Goal: Information Seeking & Learning: Learn about a topic

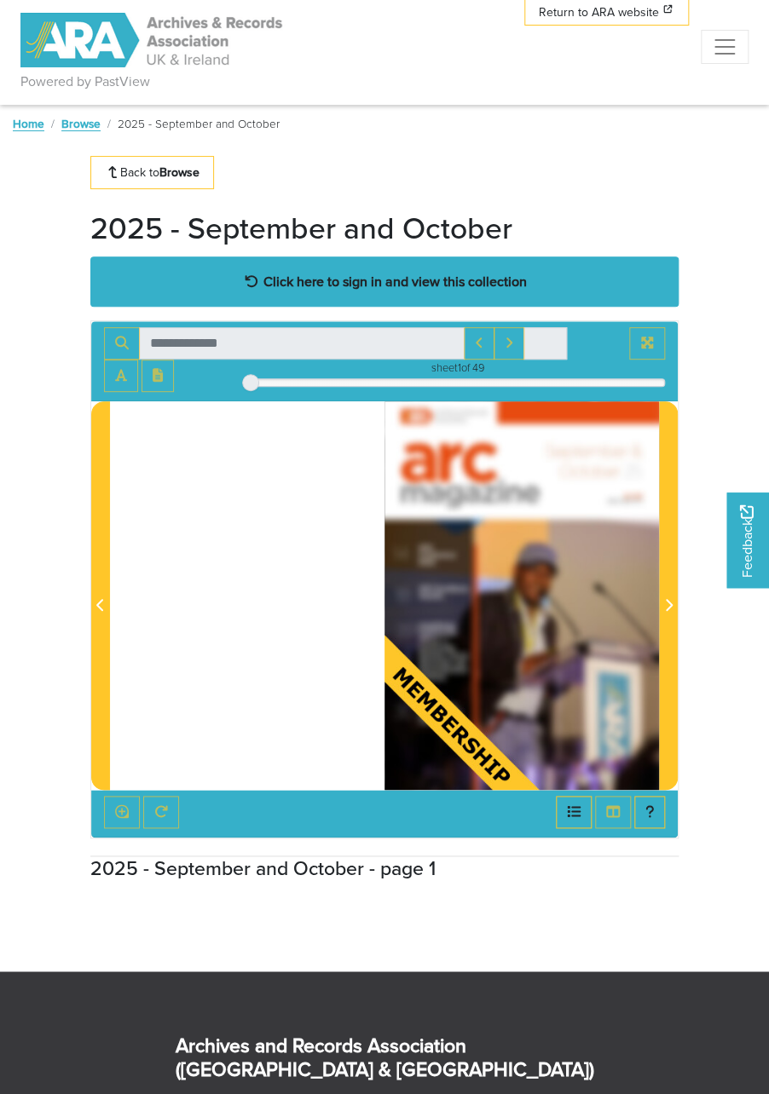
click at [500, 288] on strong "Click here to sign in and view this collection" at bounding box center [394, 281] width 263 height 19
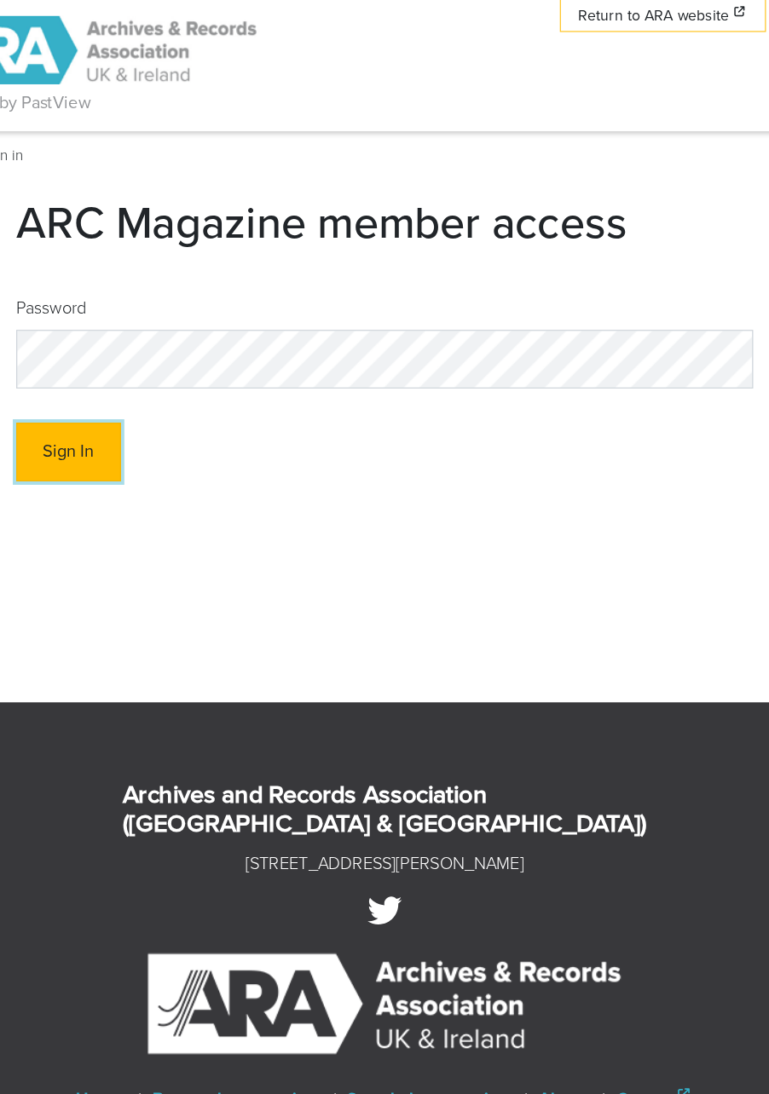
click at [142, 360] on button "Sign In" at bounding box center [132, 360] width 84 height 47
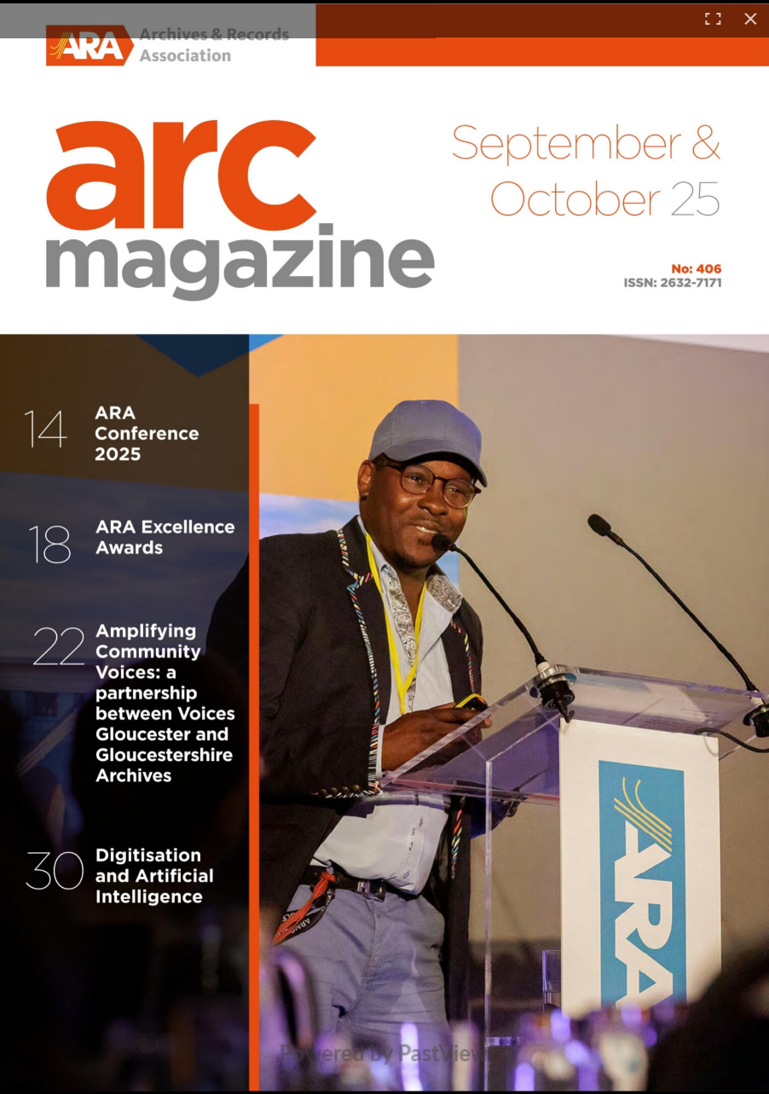
click at [563, 516] on img at bounding box center [384, 546] width 769 height 1087
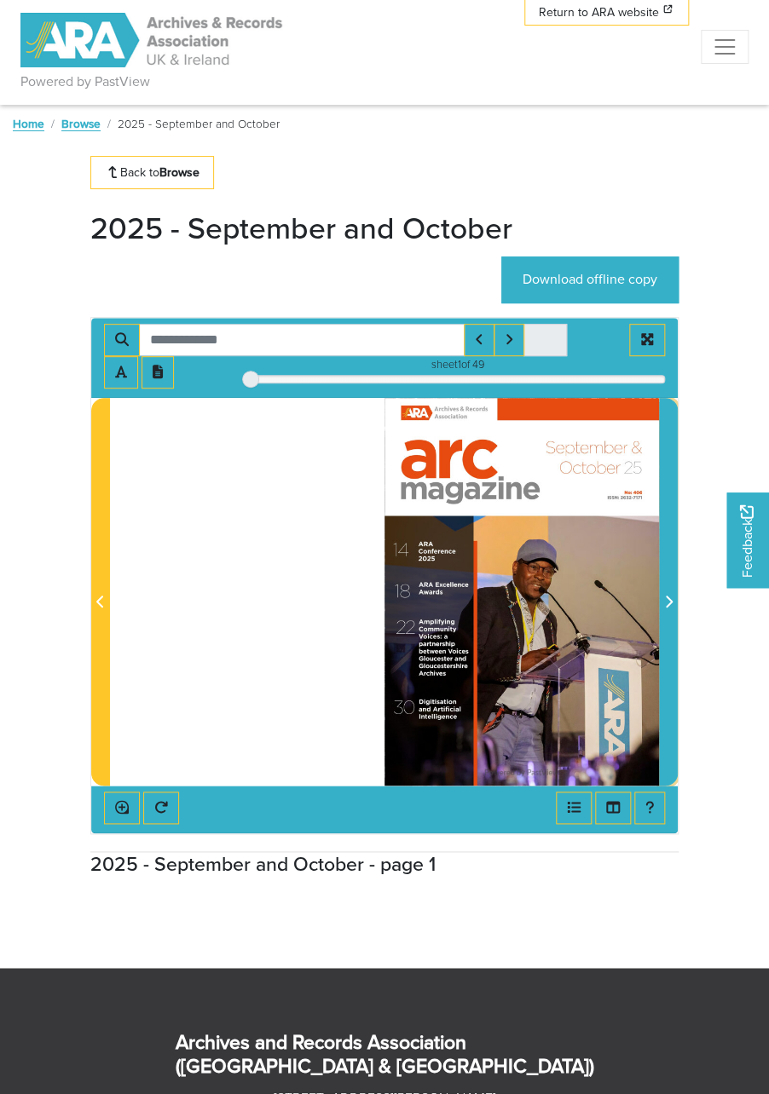
click at [672, 608] on icon "Next Page" at bounding box center [668, 602] width 9 height 14
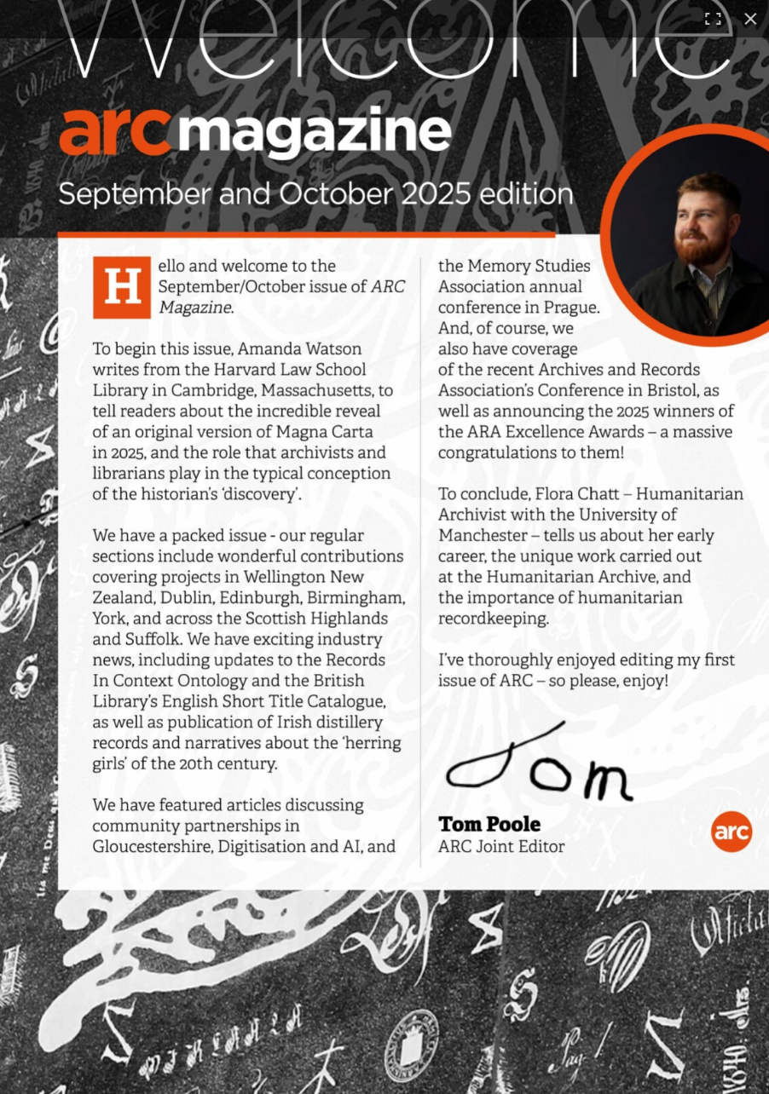
click at [746, 14] on button at bounding box center [749, 18] width 37 height 37
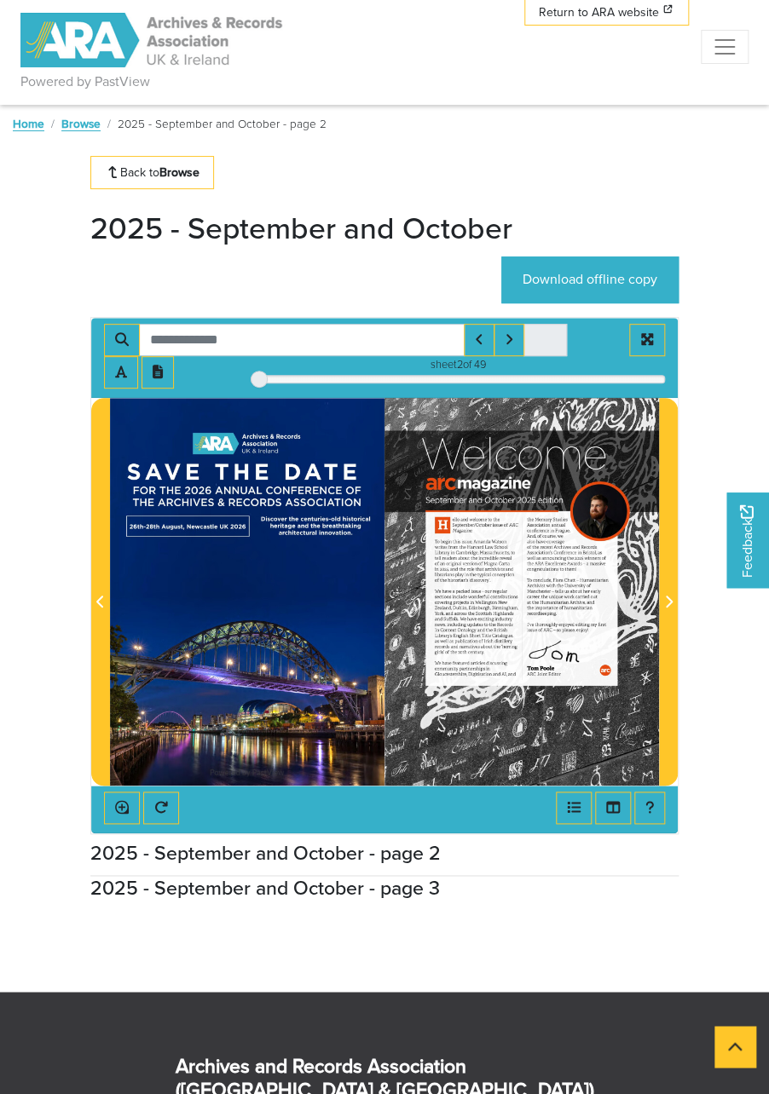
click at [659, 600] on div at bounding box center [521, 592] width 274 height 389
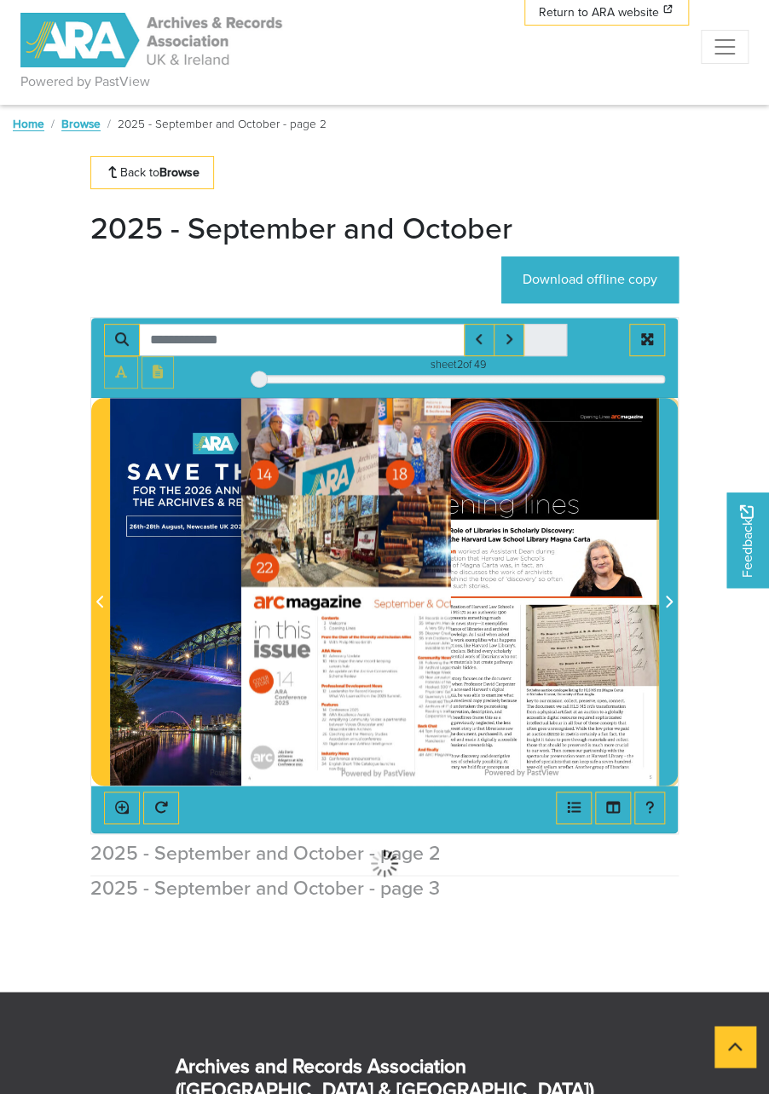
click at [671, 600] on icon "Next Page" at bounding box center [669, 602] width 7 height 12
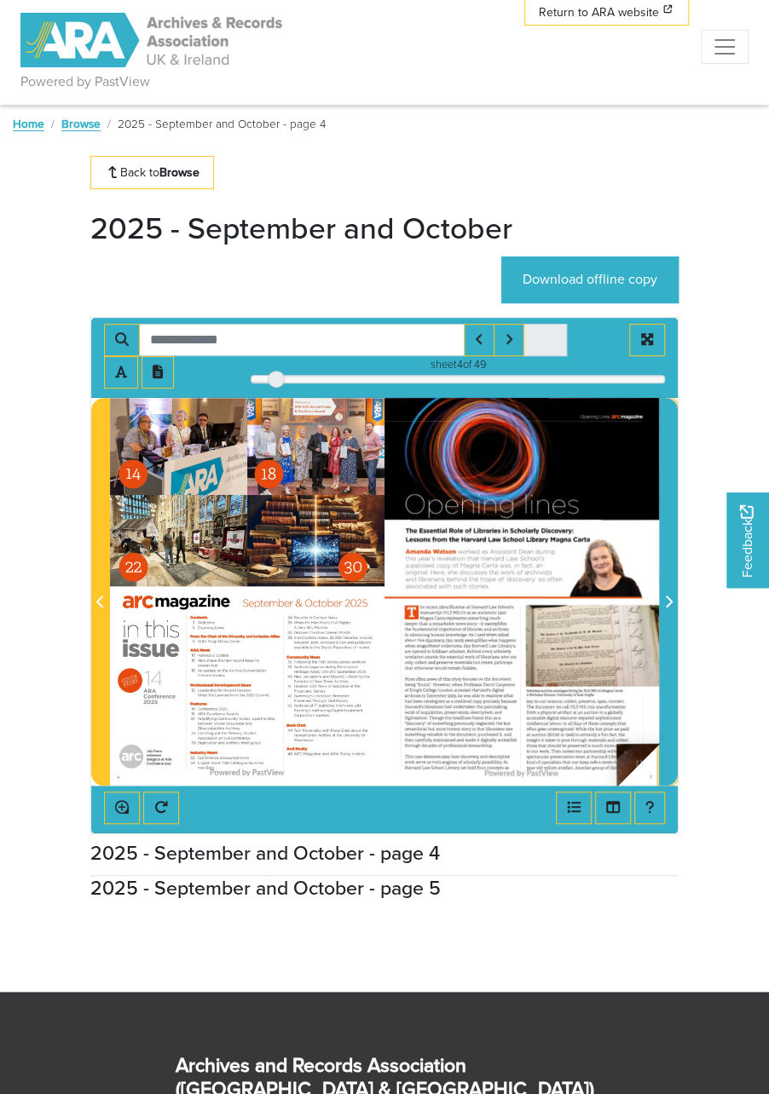
click at [671, 597] on icon "Next Page" at bounding box center [668, 602] width 9 height 14
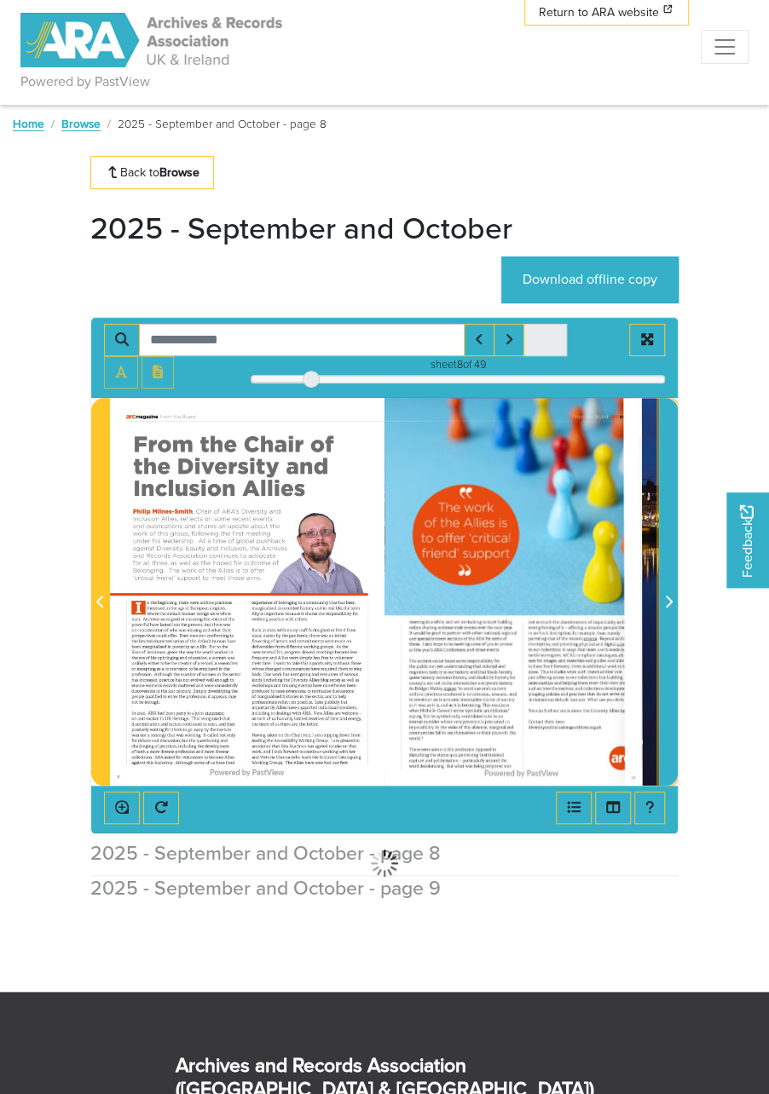
click at [672, 608] on icon "Next Page" at bounding box center [668, 602] width 9 height 14
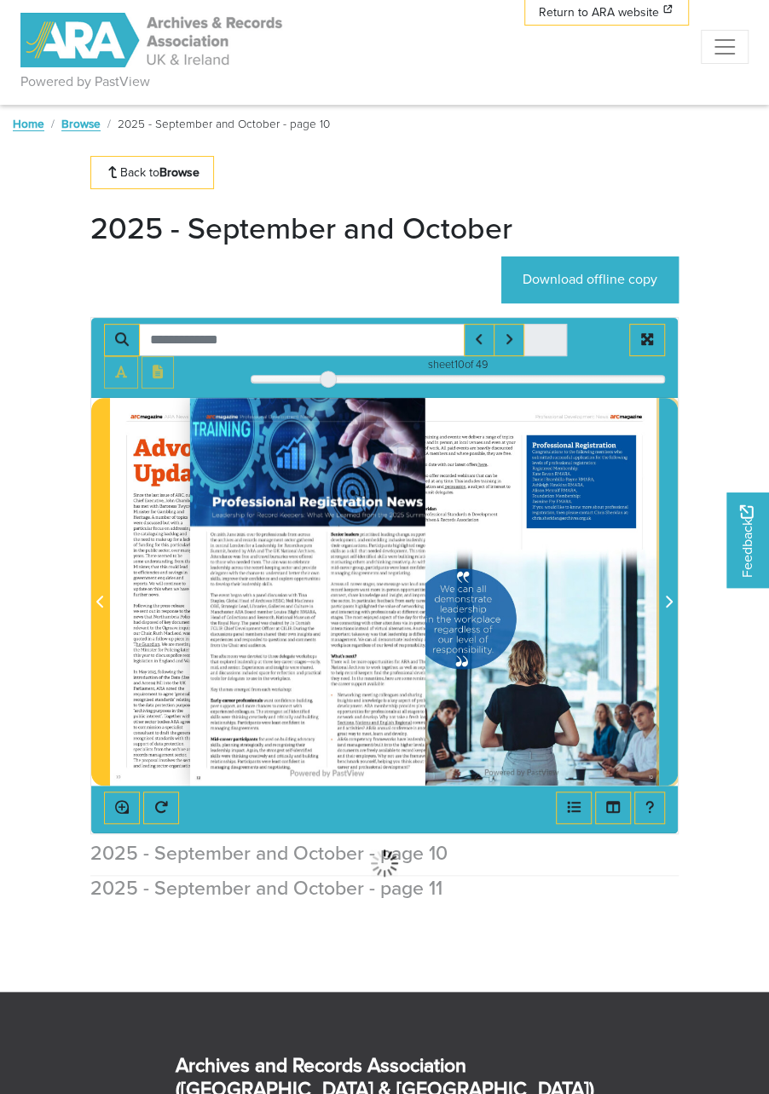
click at [672, 608] on icon "Next Page" at bounding box center [668, 602] width 9 height 14
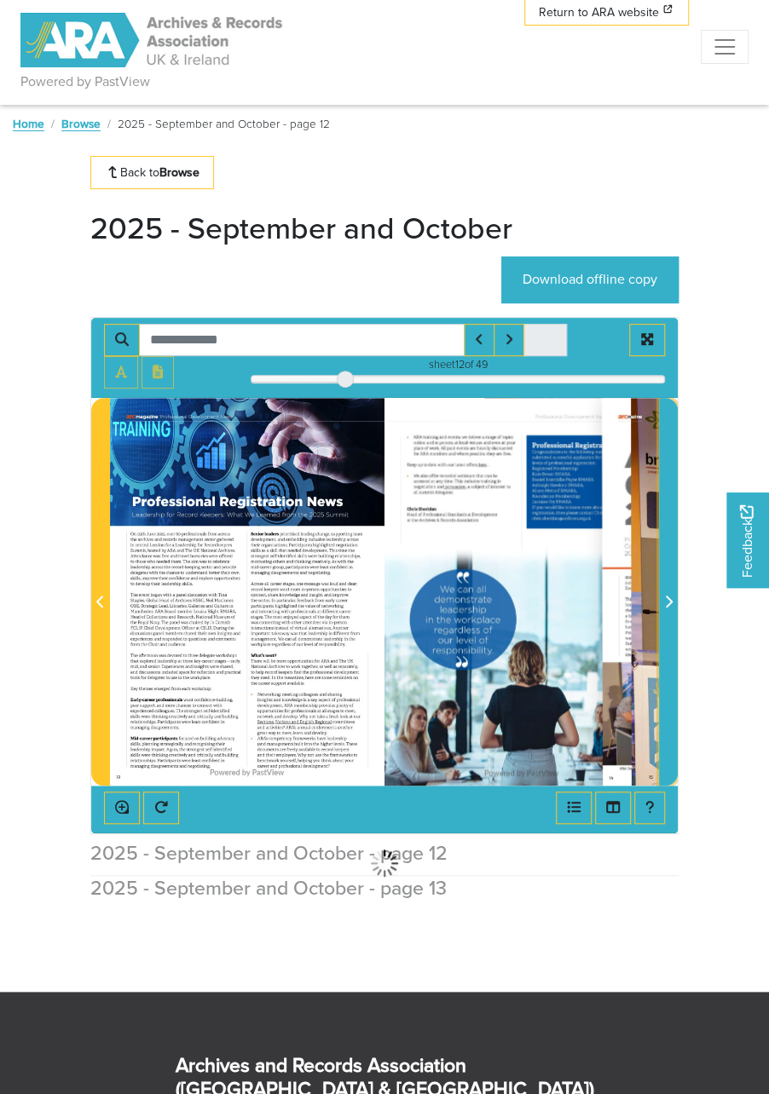
click at [672, 608] on icon "Next Page" at bounding box center [668, 602] width 9 height 14
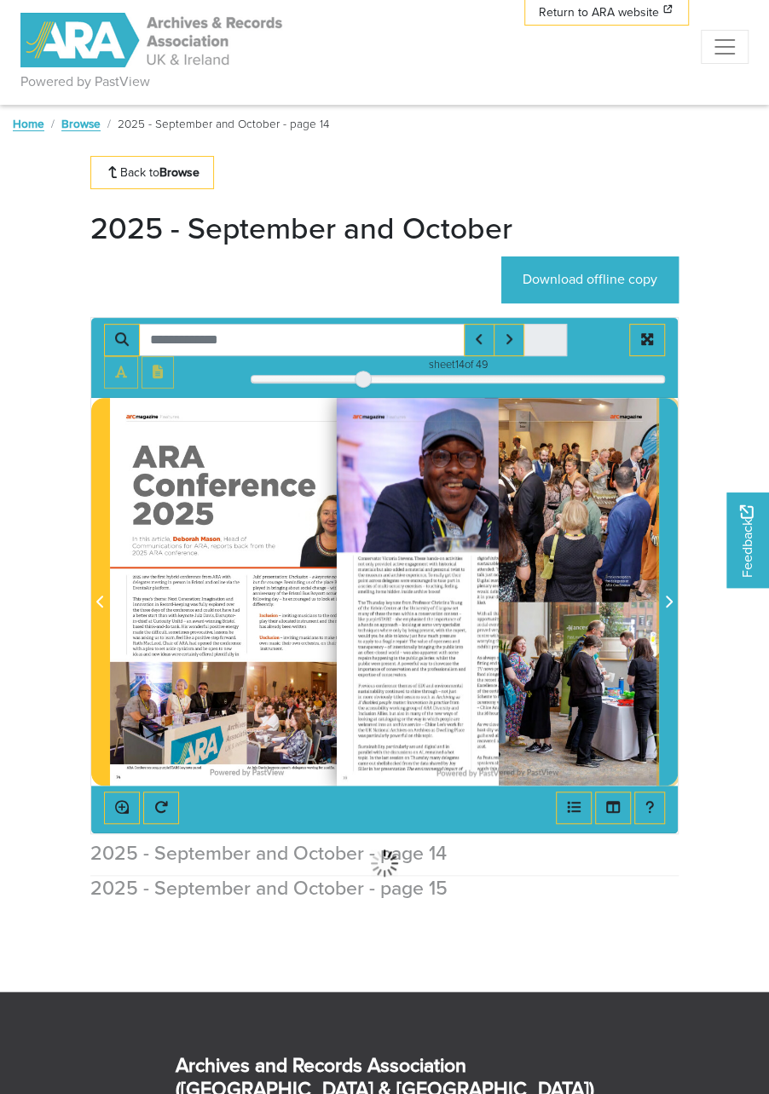
click at [672, 608] on icon "Next Page" at bounding box center [668, 602] width 9 height 14
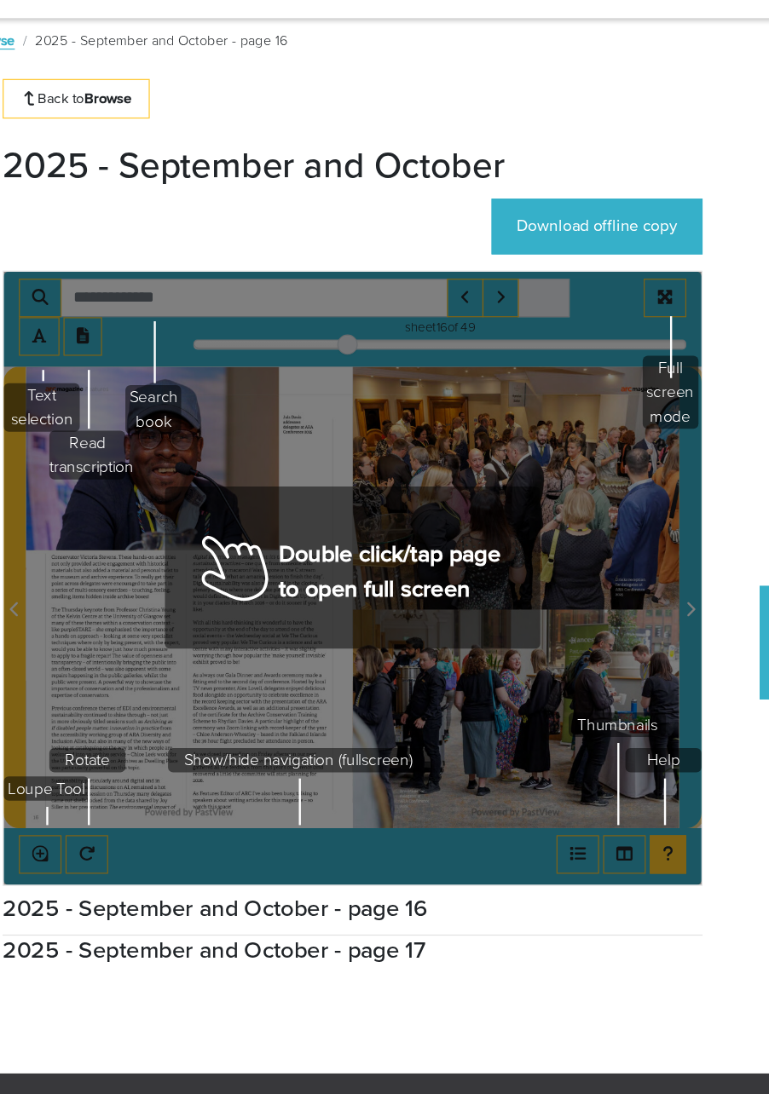
scroll to position [61, 0]
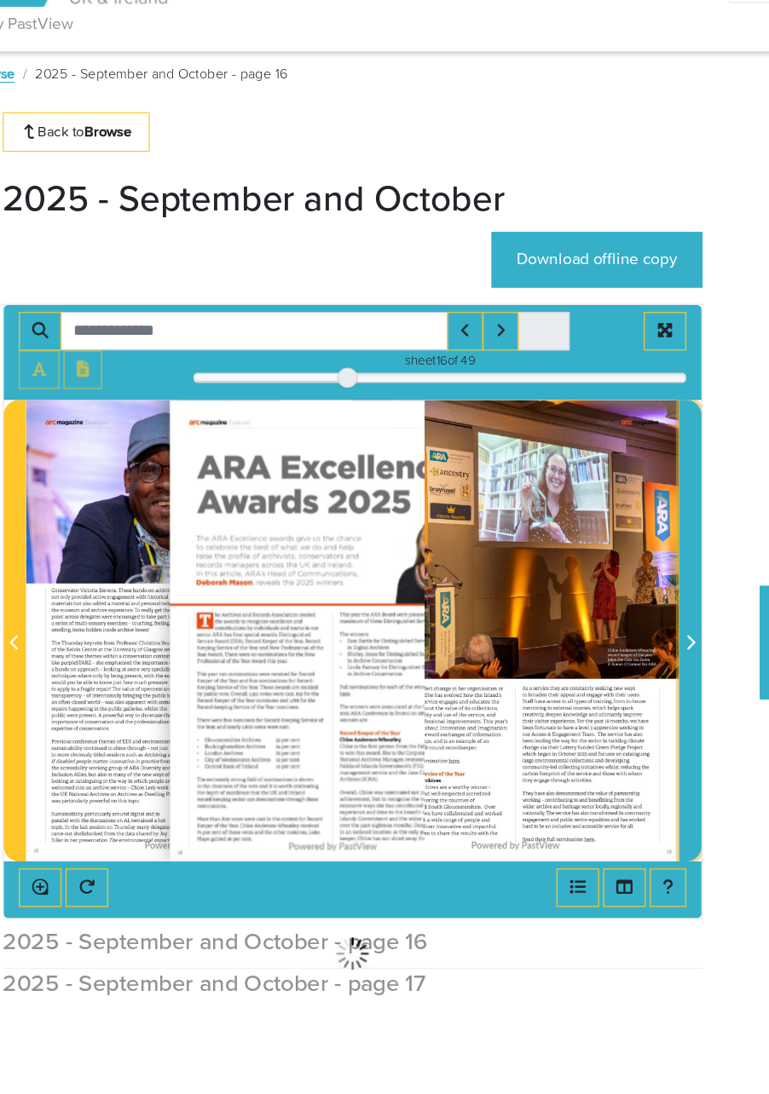
click at [667, 551] on span "Next Page" at bounding box center [668, 530] width 17 height 387
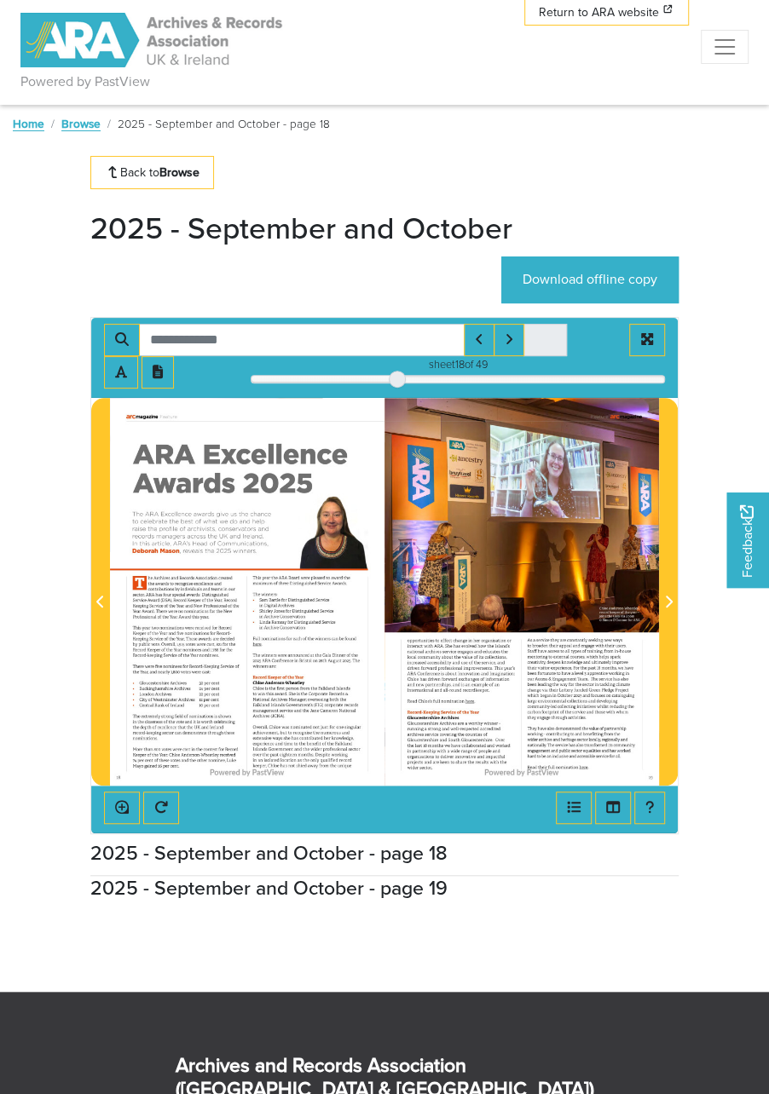
click at [659, 595] on div at bounding box center [521, 592] width 274 height 389
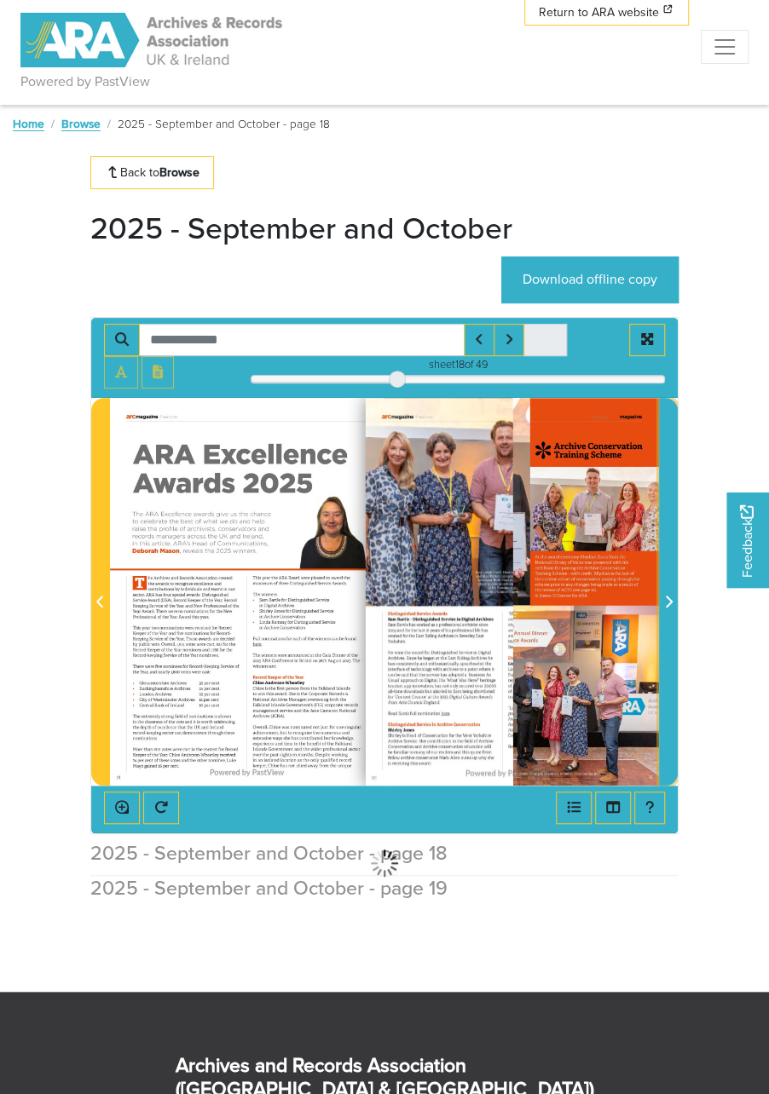
click at [667, 612] on span "Next Page" at bounding box center [668, 592] width 17 height 387
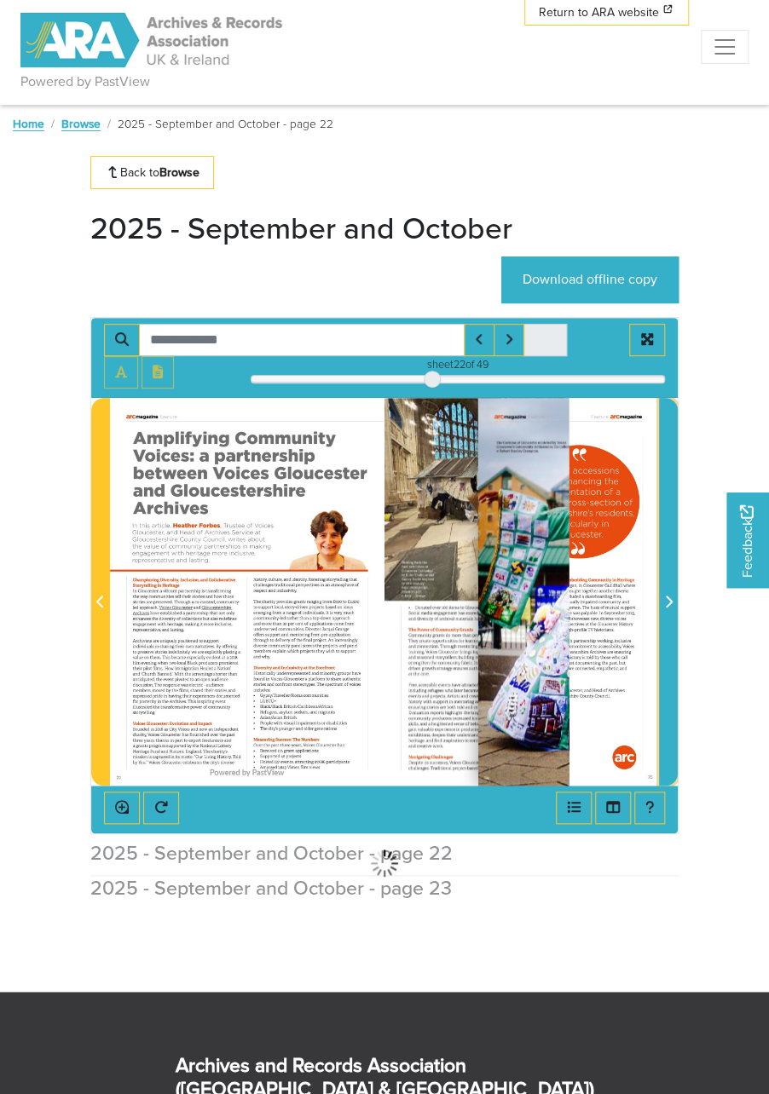
click at [668, 597] on icon "Next Page" at bounding box center [669, 602] width 7 height 12
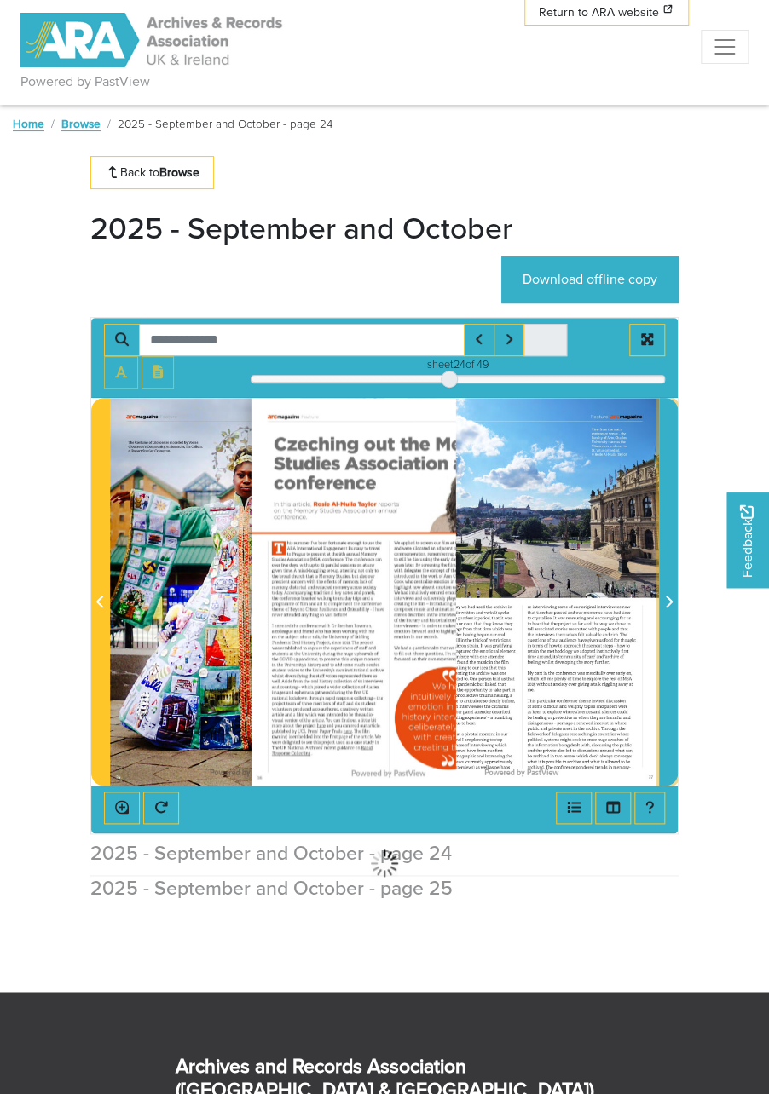
click at [672, 608] on icon "Next Page" at bounding box center [668, 602] width 9 height 14
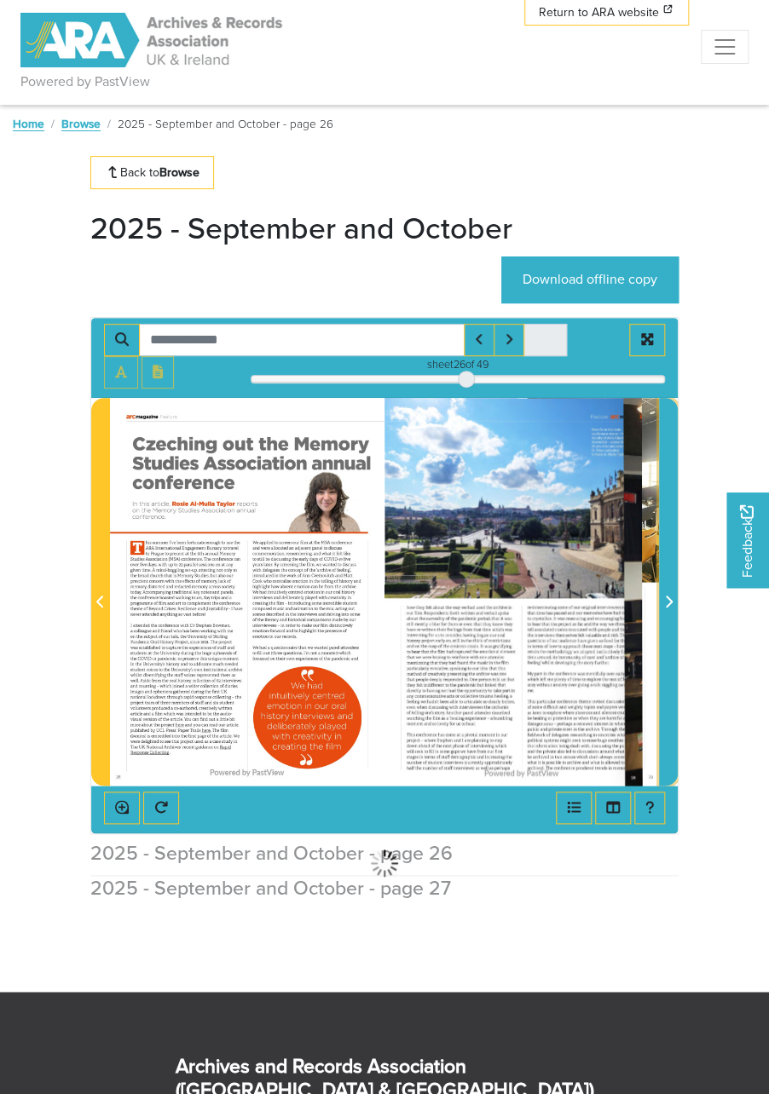
click at [672, 608] on icon "Next Page" at bounding box center [668, 602] width 9 height 14
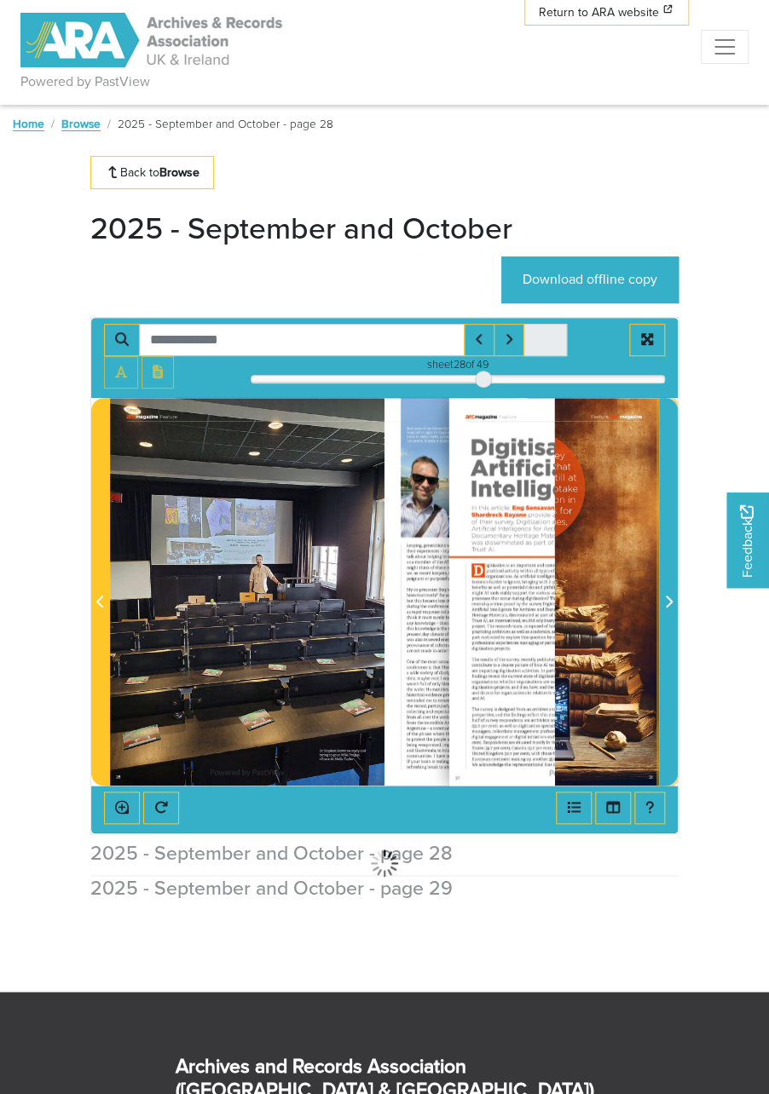
click at [672, 595] on icon "Next Page" at bounding box center [668, 602] width 9 height 14
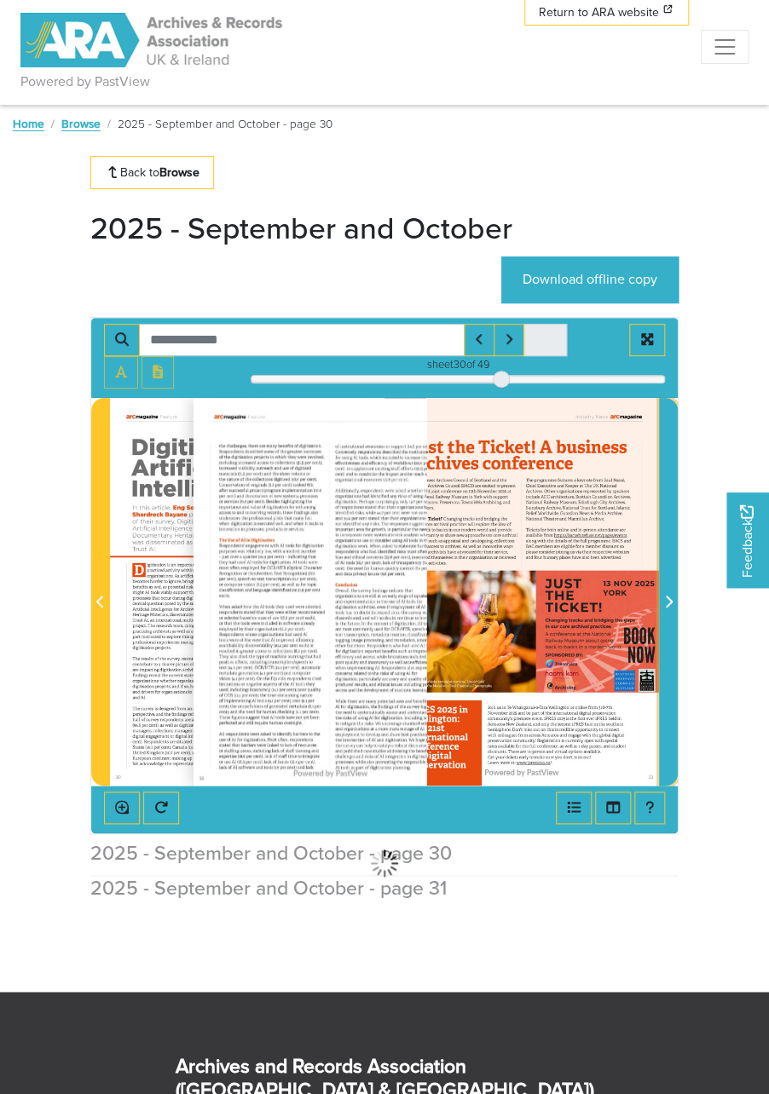
click at [672, 608] on icon "Next Page" at bounding box center [668, 602] width 9 height 14
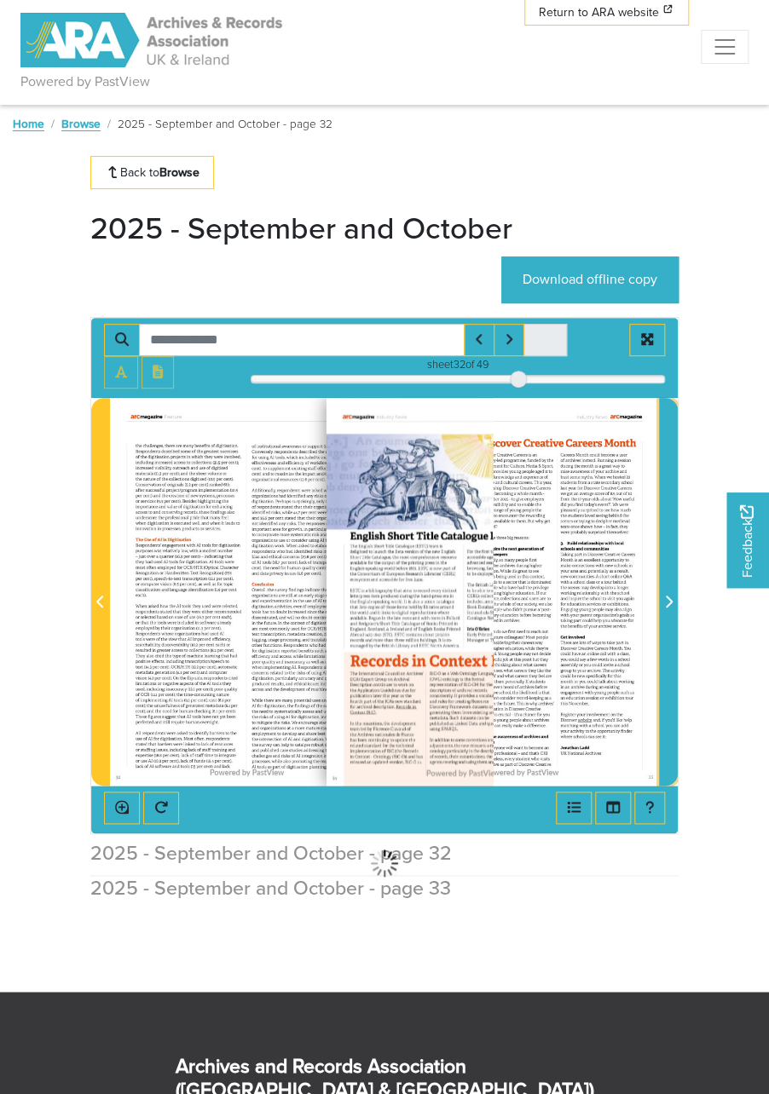
click at [672, 608] on icon "Next Page" at bounding box center [668, 602] width 9 height 14
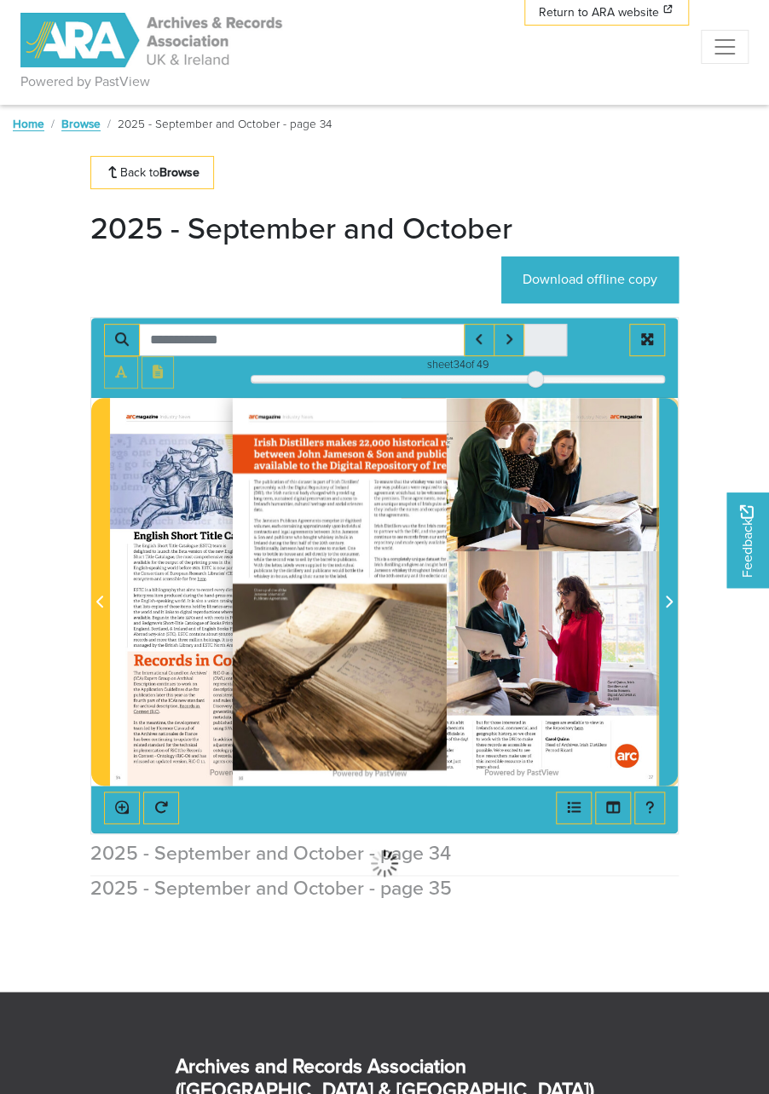
click at [672, 608] on icon "Next Page" at bounding box center [668, 602] width 9 height 14
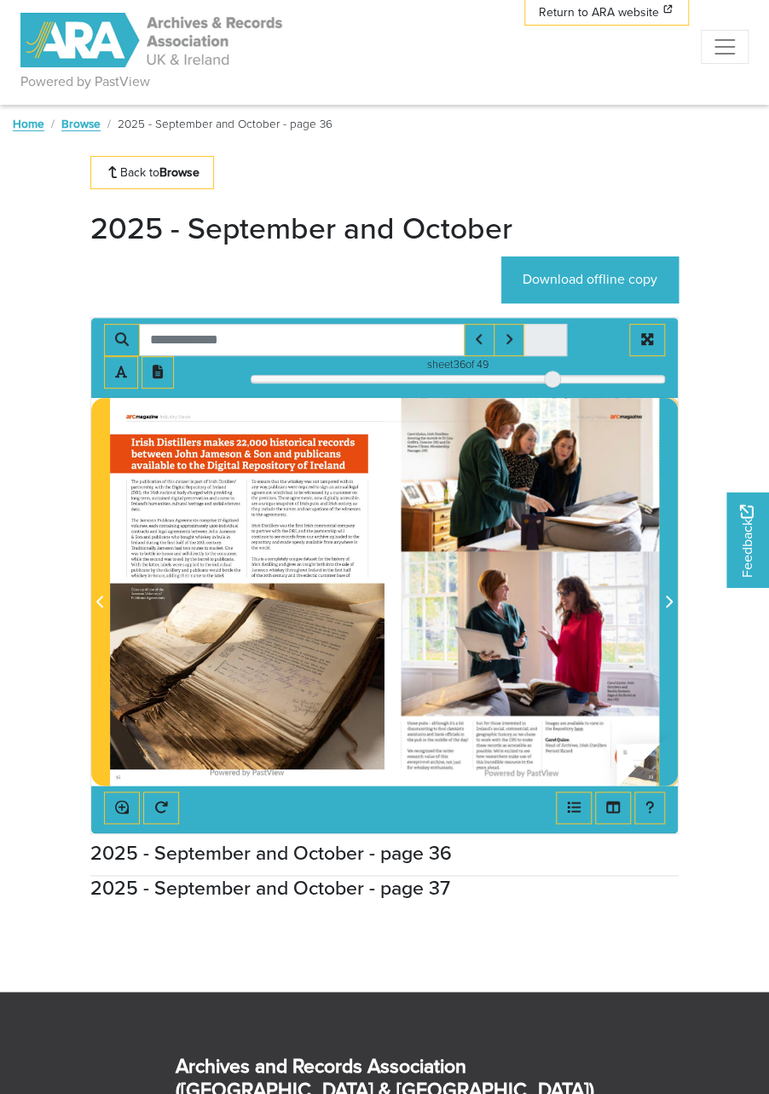
click at [571, 591] on img at bounding box center [521, 592] width 274 height 389
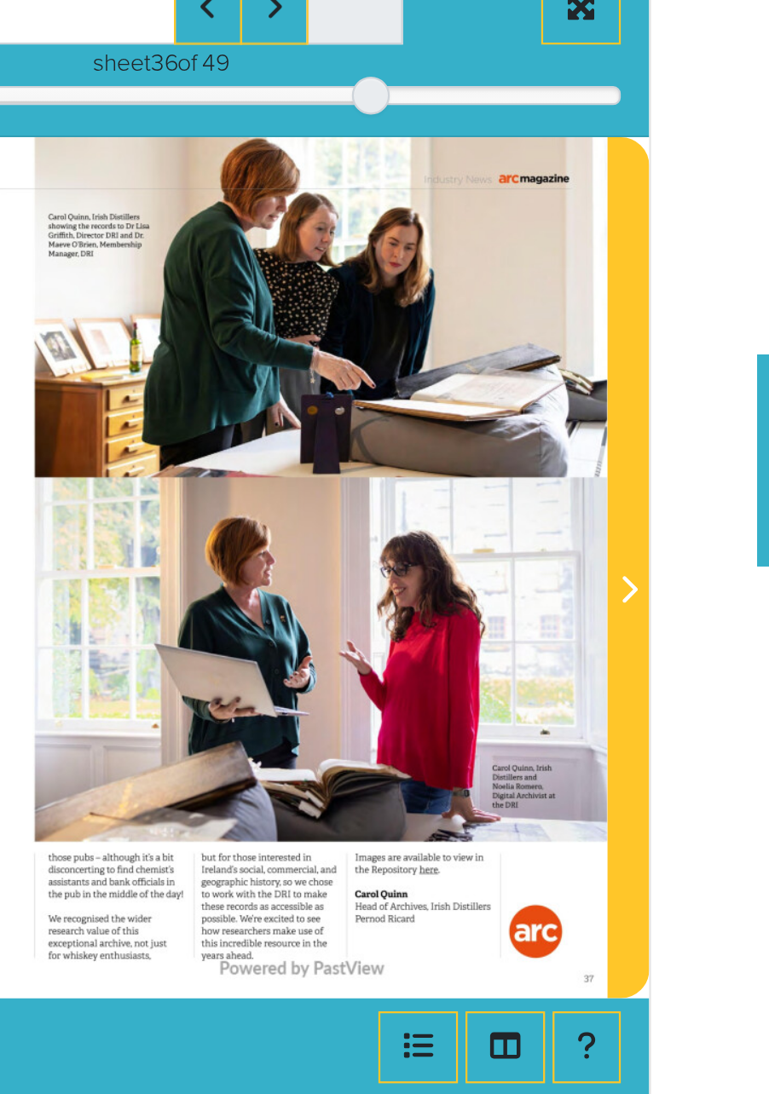
scroll to position [3, 0]
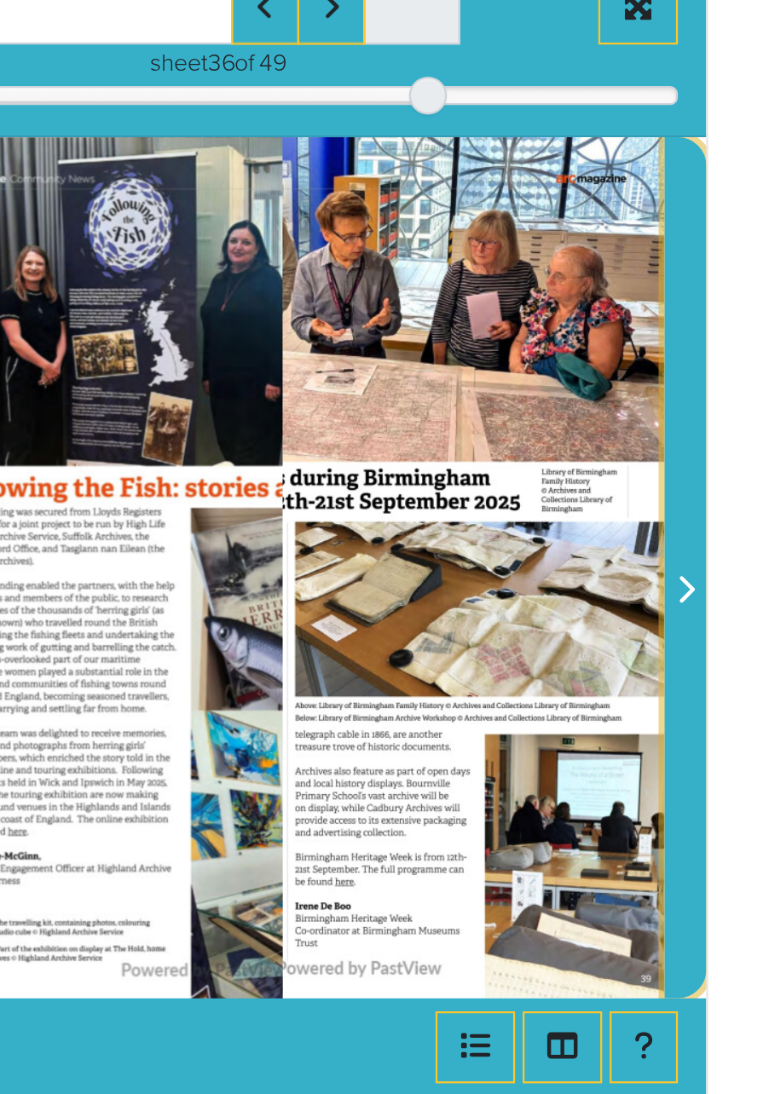
click at [672, 604] on icon "Next Page" at bounding box center [669, 598] width 7 height 12
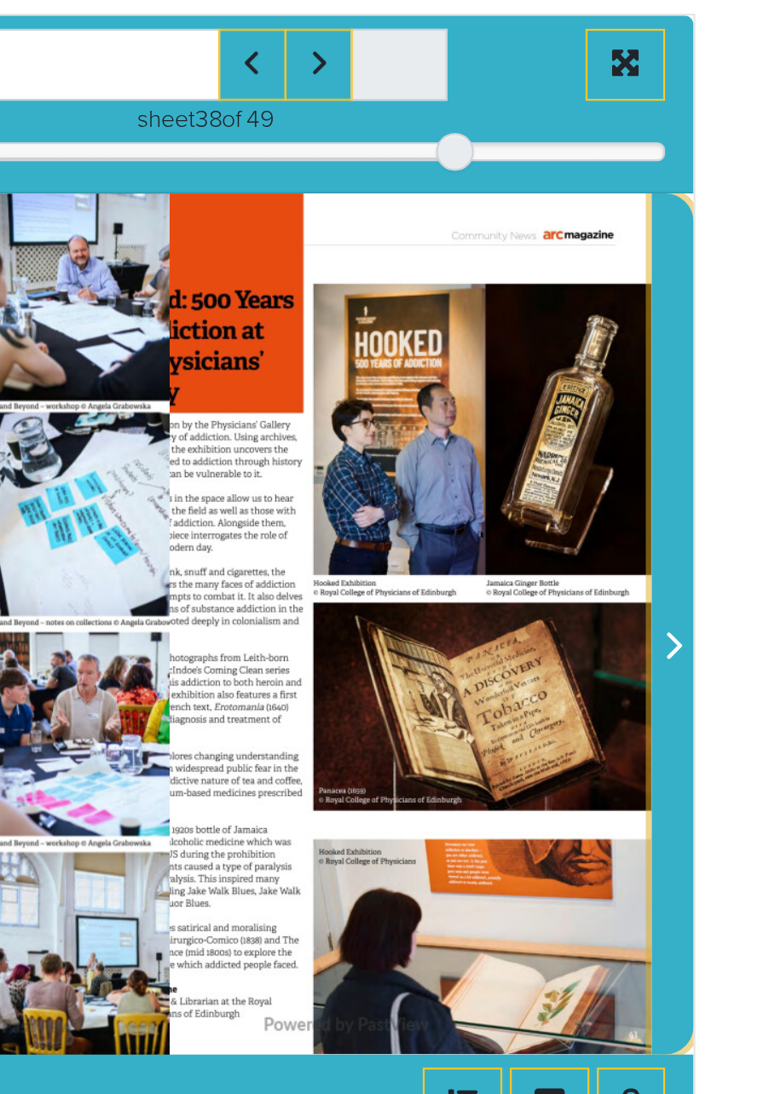
click at [670, 599] on icon "Next Page" at bounding box center [669, 598] width 7 height 12
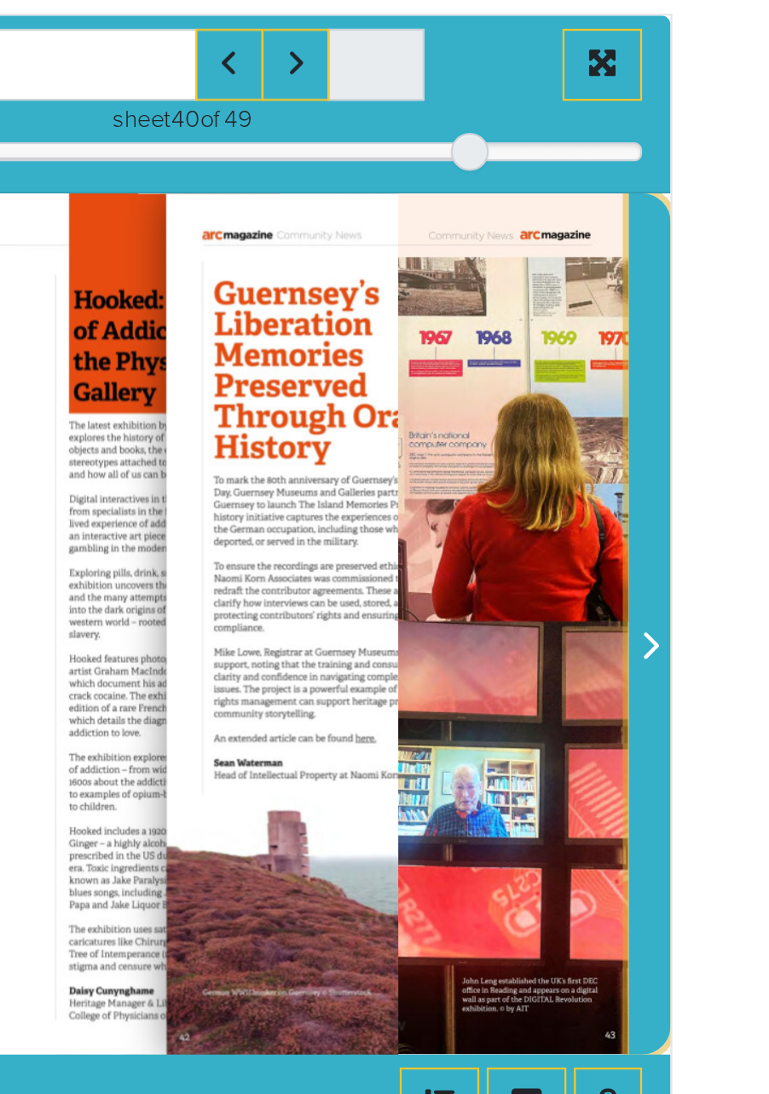
click at [672, 604] on icon "Next Page" at bounding box center [669, 598] width 7 height 12
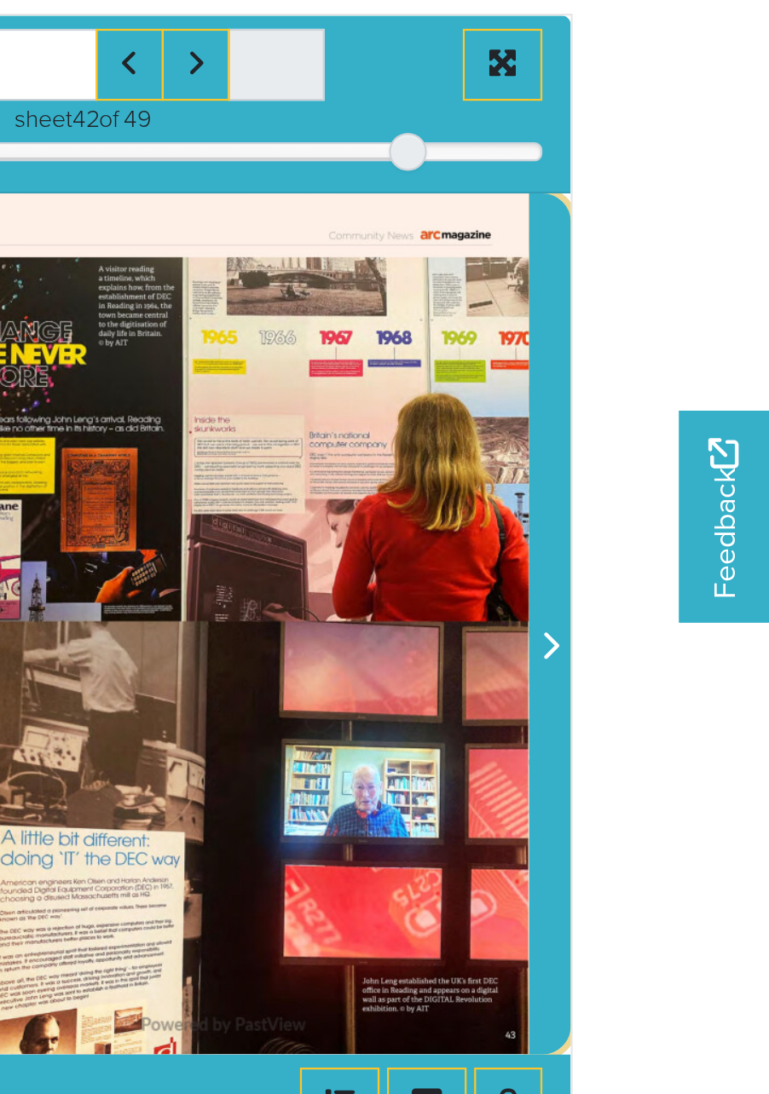
scroll to position [3, 0]
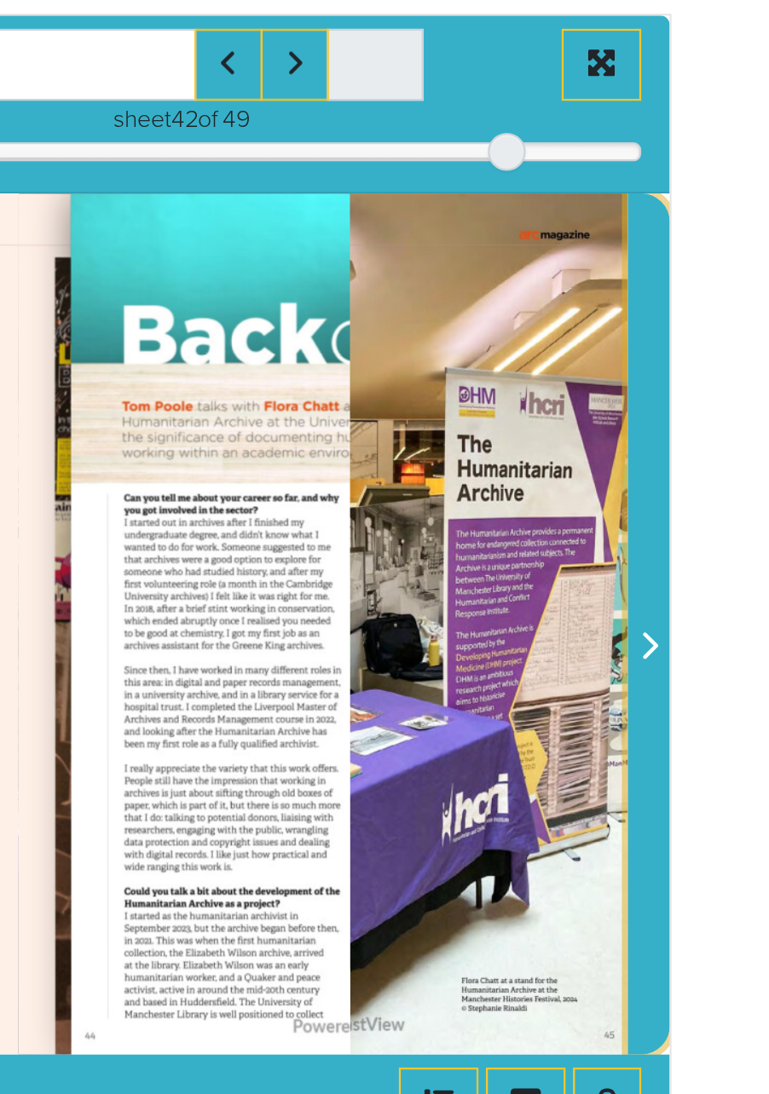
click at [672, 600] on icon "Next Page" at bounding box center [668, 598] width 9 height 14
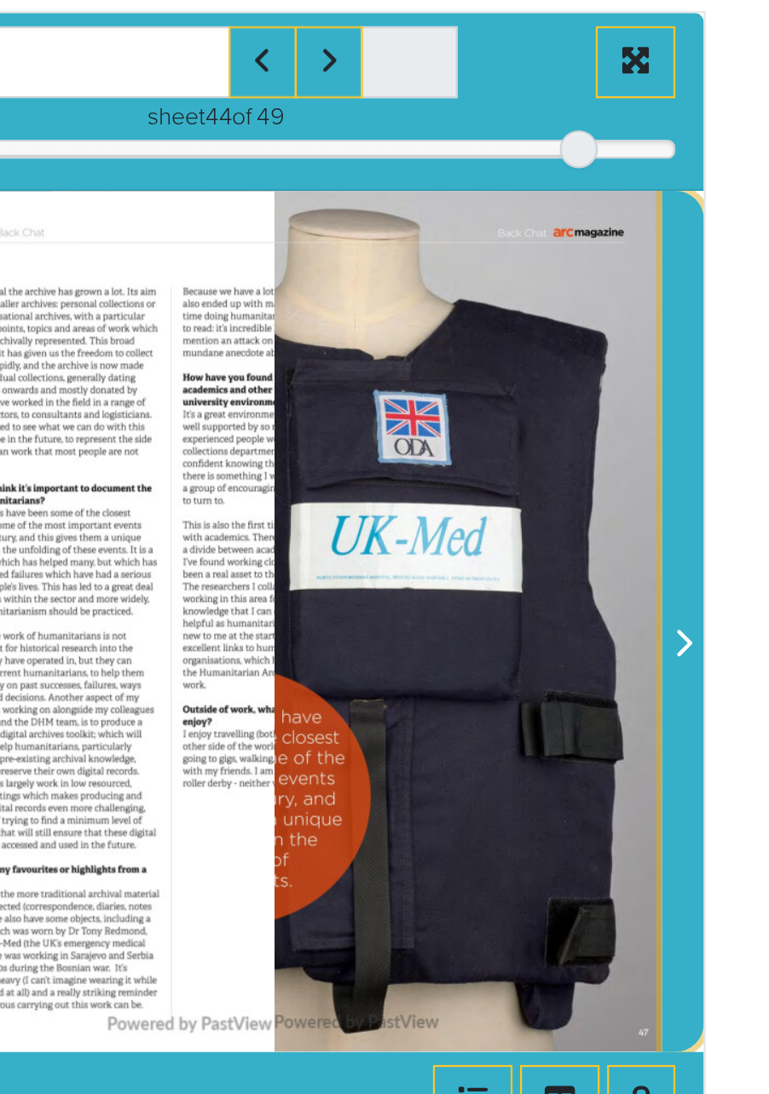
click at [669, 598] on icon "Next Page" at bounding box center [668, 598] width 9 height 14
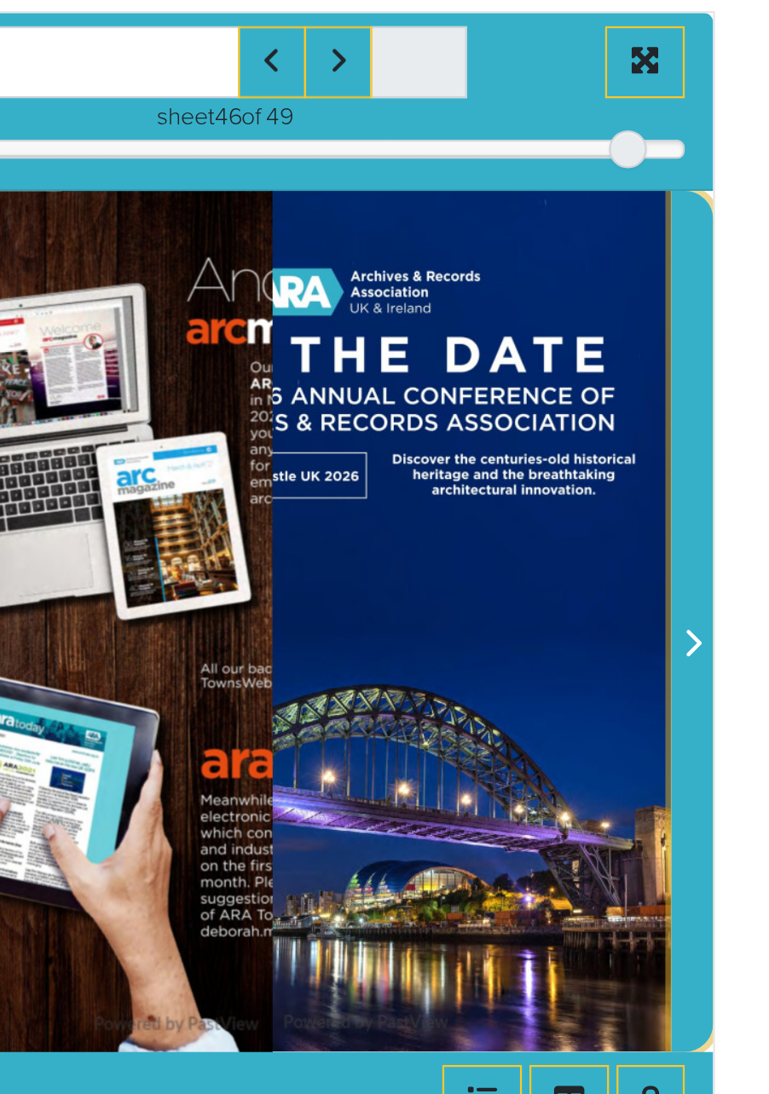
click at [672, 597] on icon "Next Page" at bounding box center [669, 598] width 7 height 12
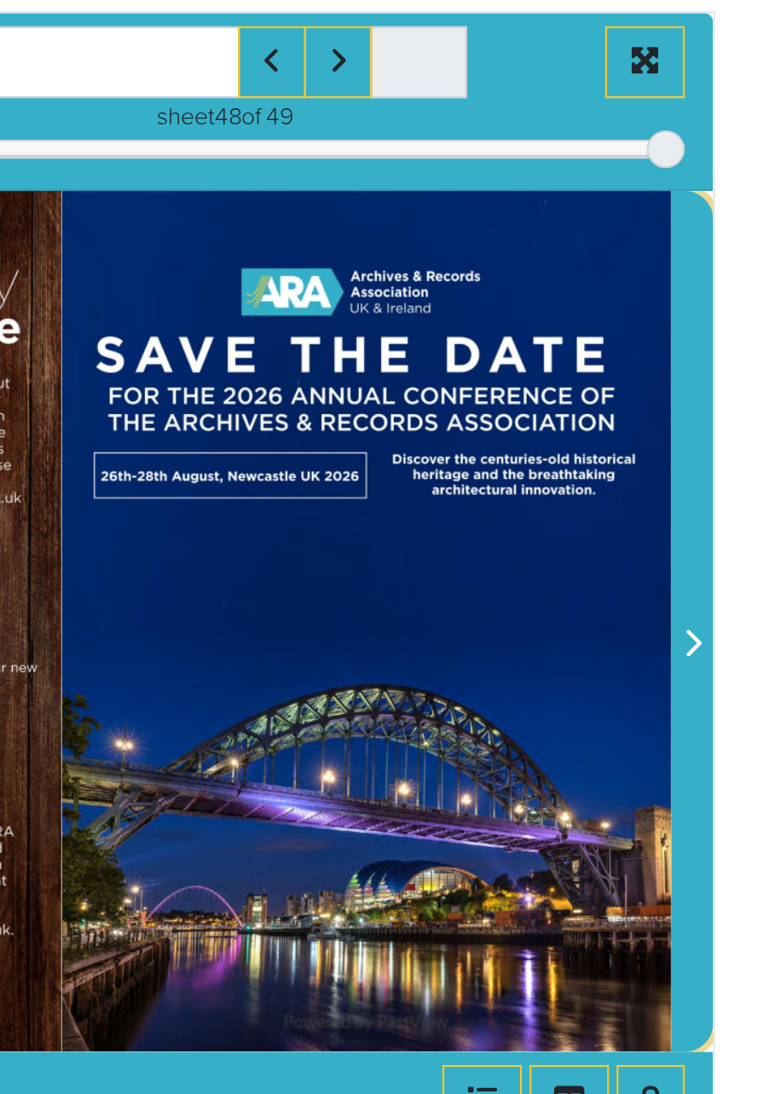
click at [672, 604] on icon "Next Page" at bounding box center [669, 598] width 7 height 12
